Goal: Find specific page/section: Find specific page/section

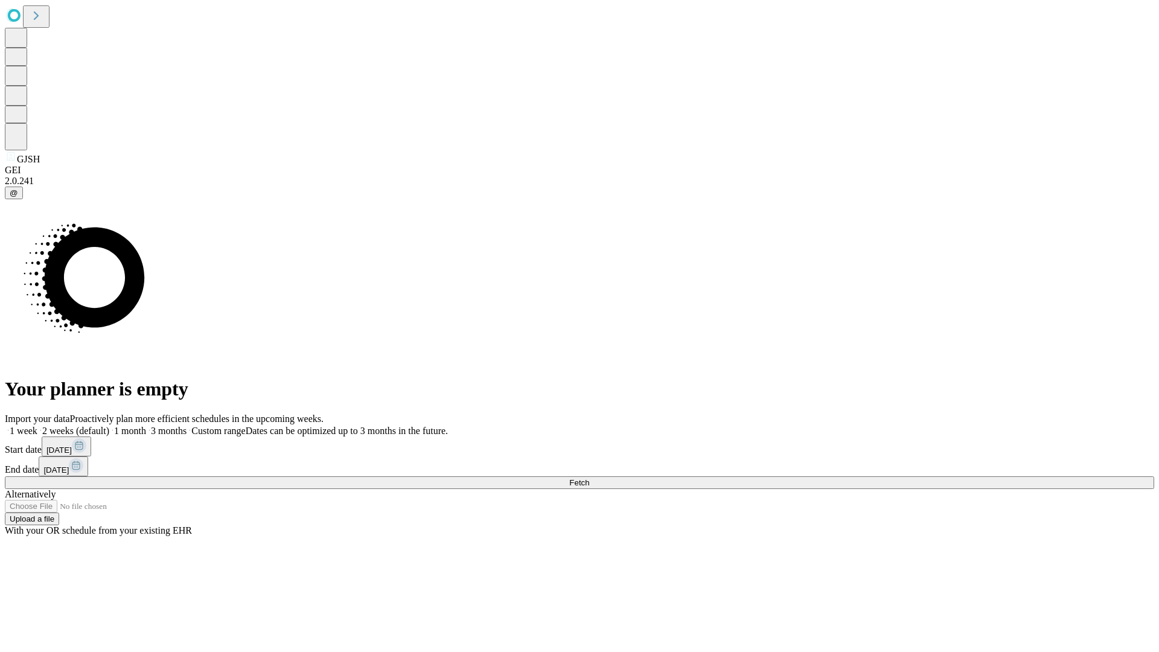
click at [589, 478] on span "Fetch" at bounding box center [579, 482] width 20 height 9
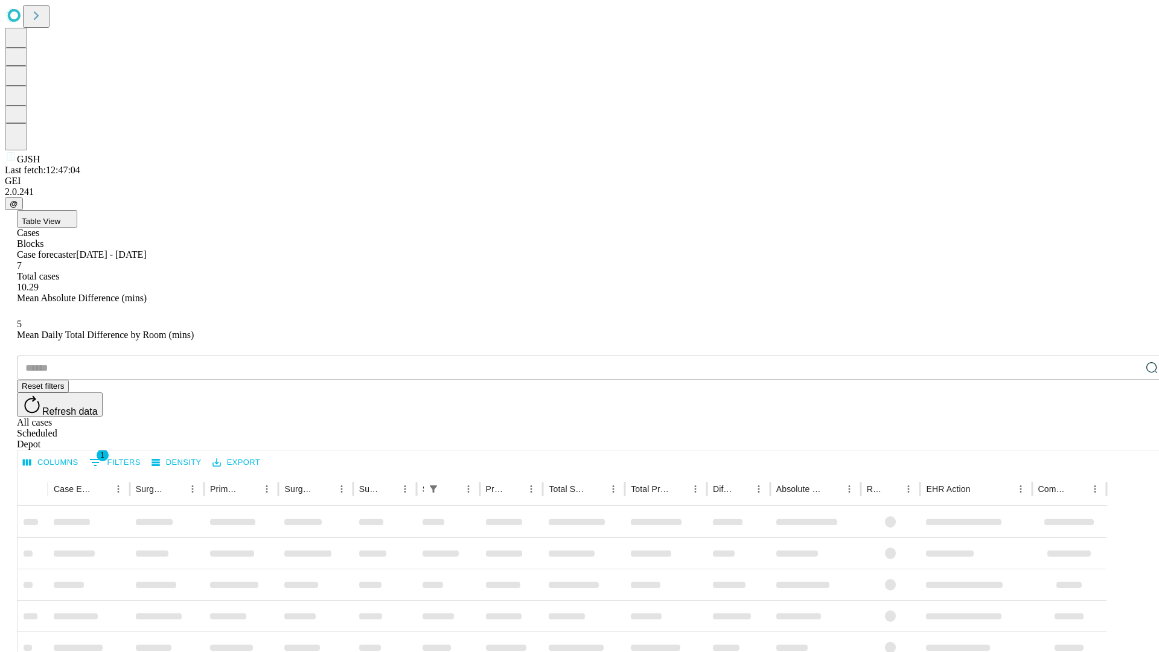
click at [60, 217] on span "Table View" at bounding box center [41, 221] width 39 height 9
